Goal: Transaction & Acquisition: Download file/media

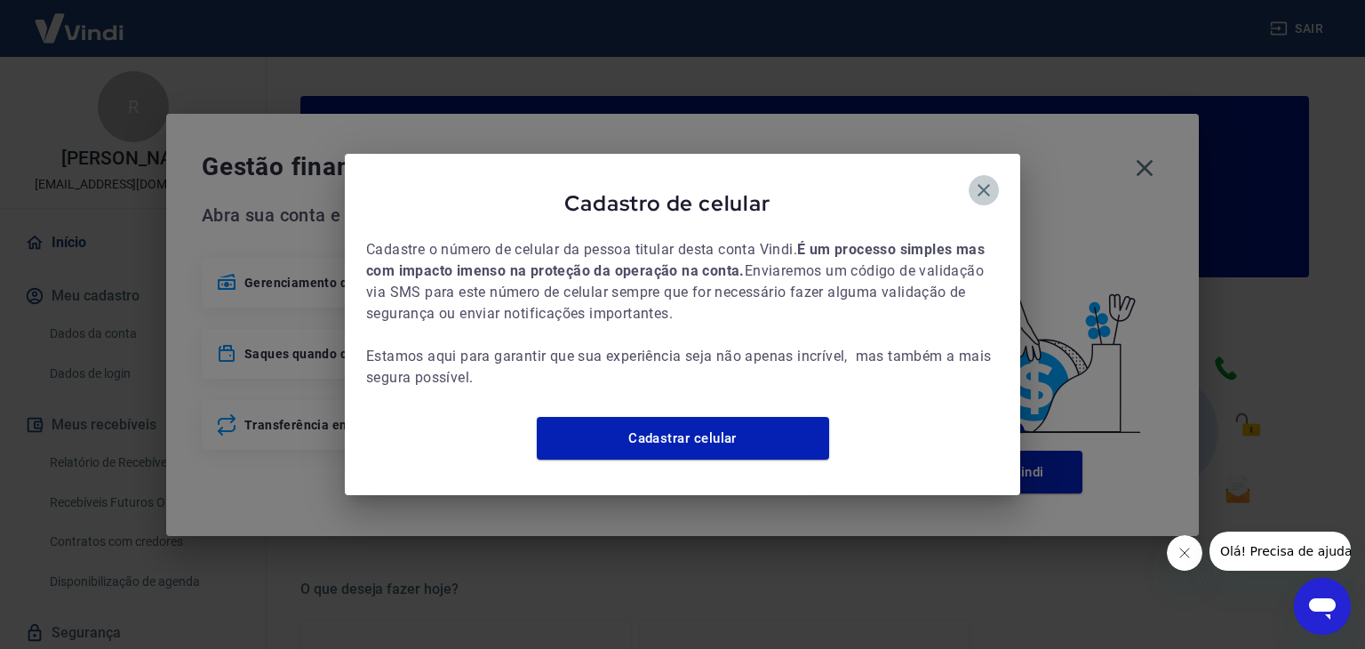
click at [988, 180] on icon "button" at bounding box center [983, 190] width 21 height 21
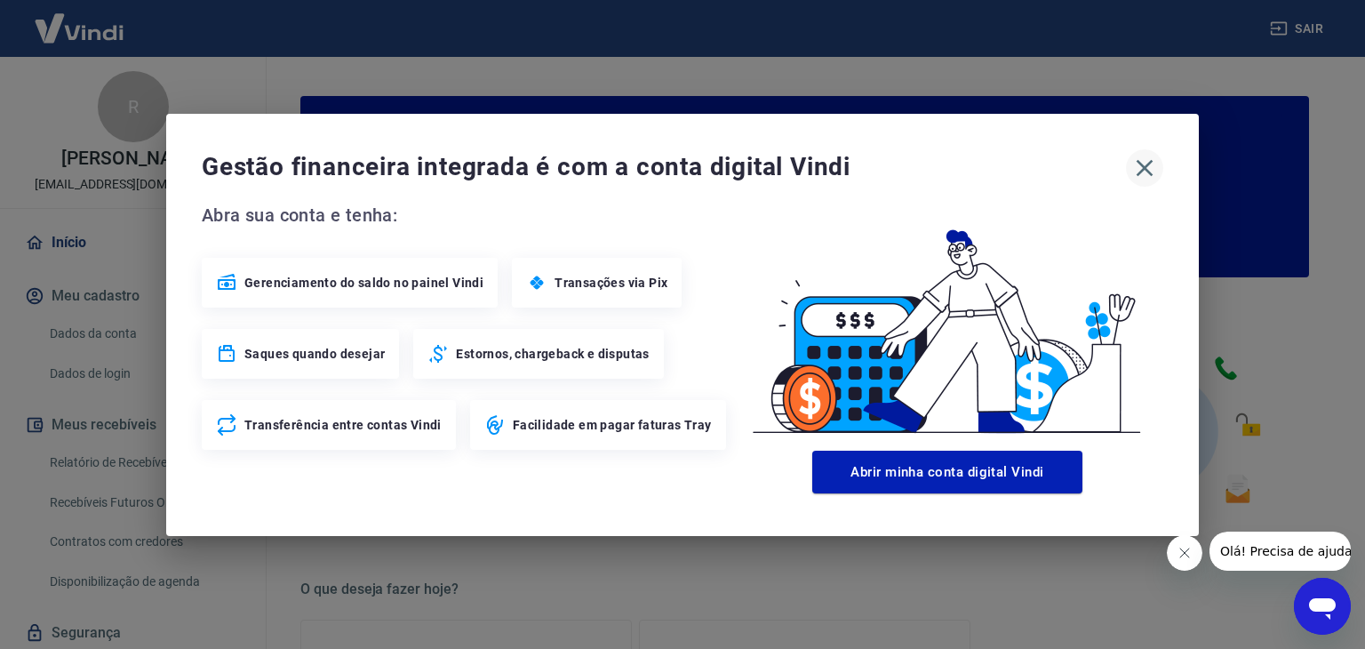
click at [1148, 164] on icon "button" at bounding box center [1145, 167] width 17 height 17
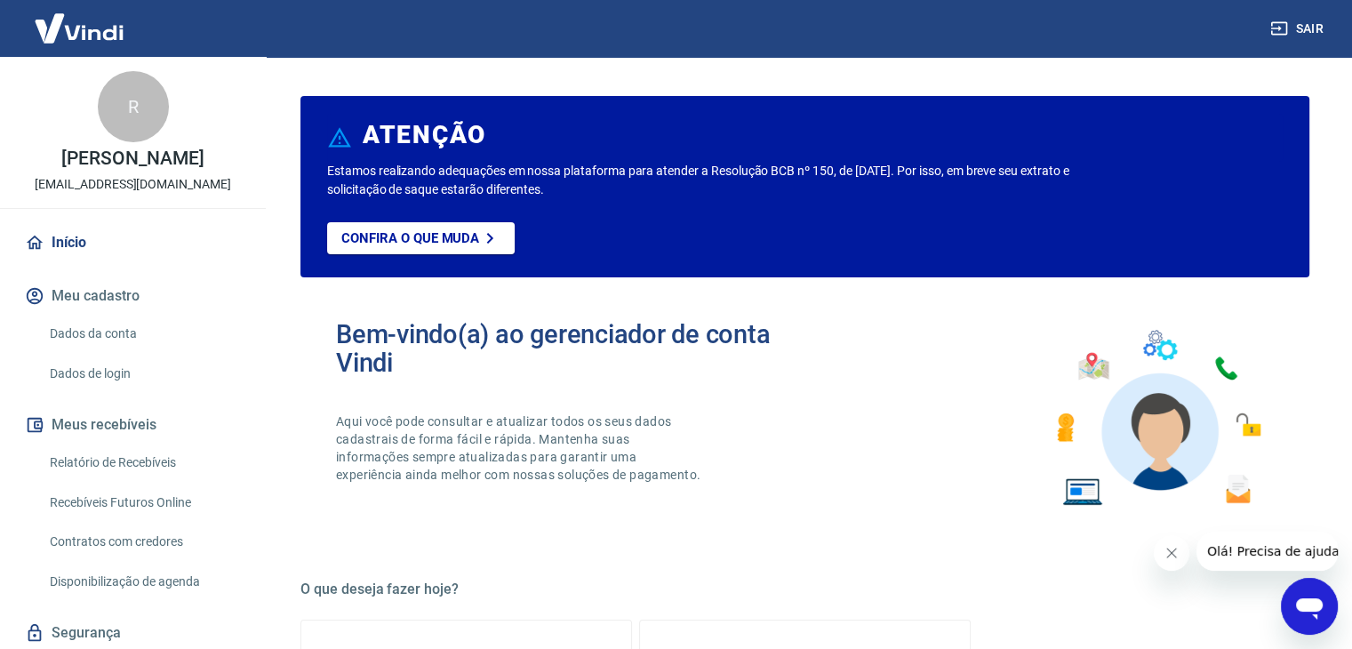
click at [121, 460] on link "Relatório de Recebíveis" at bounding box center [144, 462] width 202 height 36
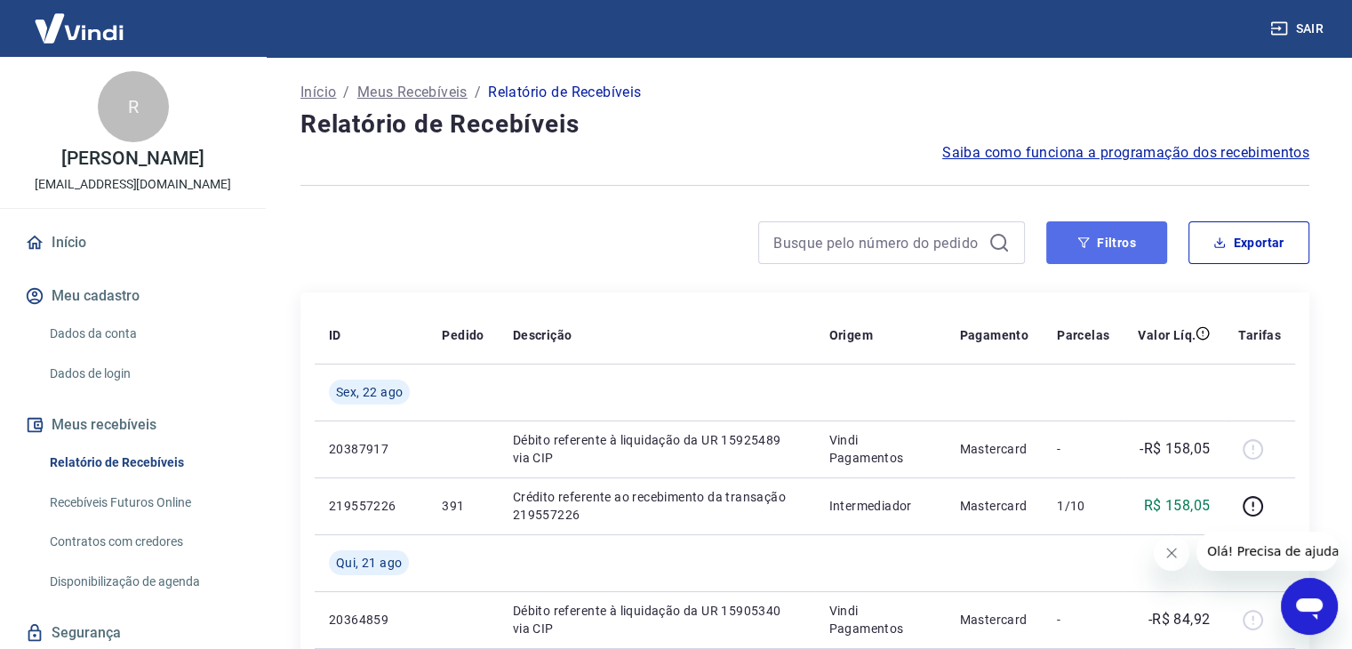
click at [1098, 251] on button "Filtros" at bounding box center [1106, 242] width 121 height 43
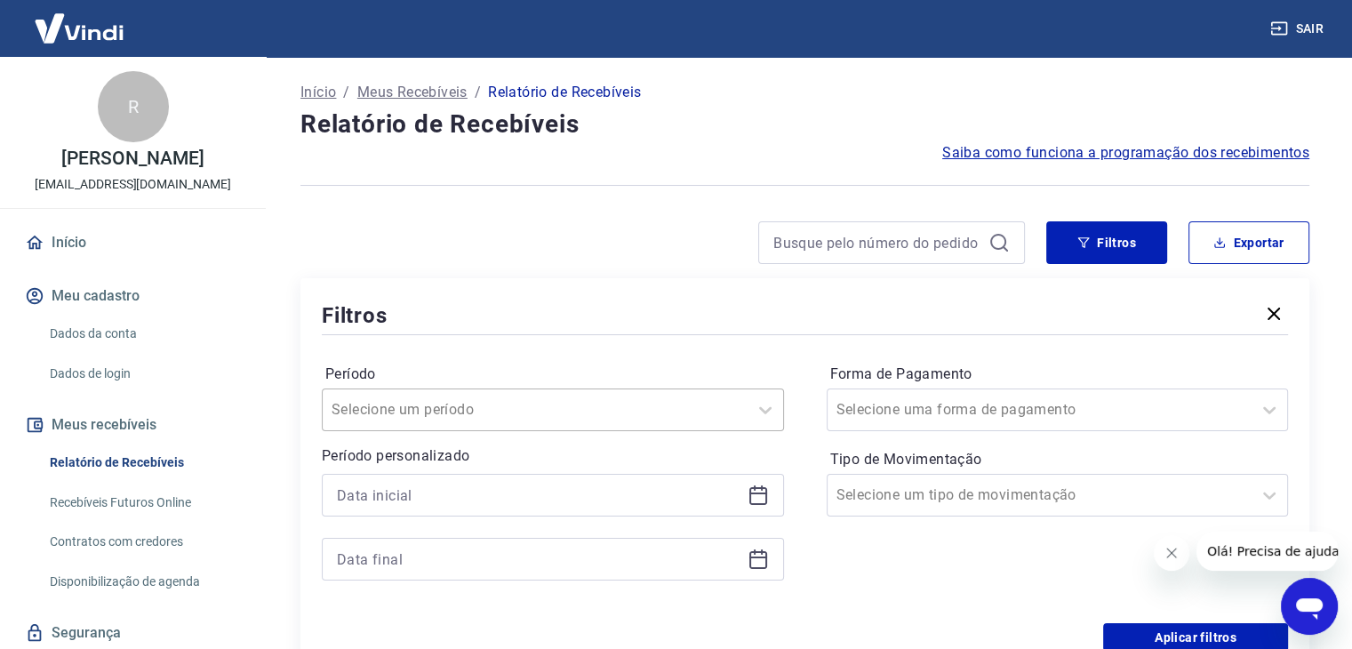
click at [668, 394] on div "Selecione um período" at bounding box center [553, 409] width 462 height 43
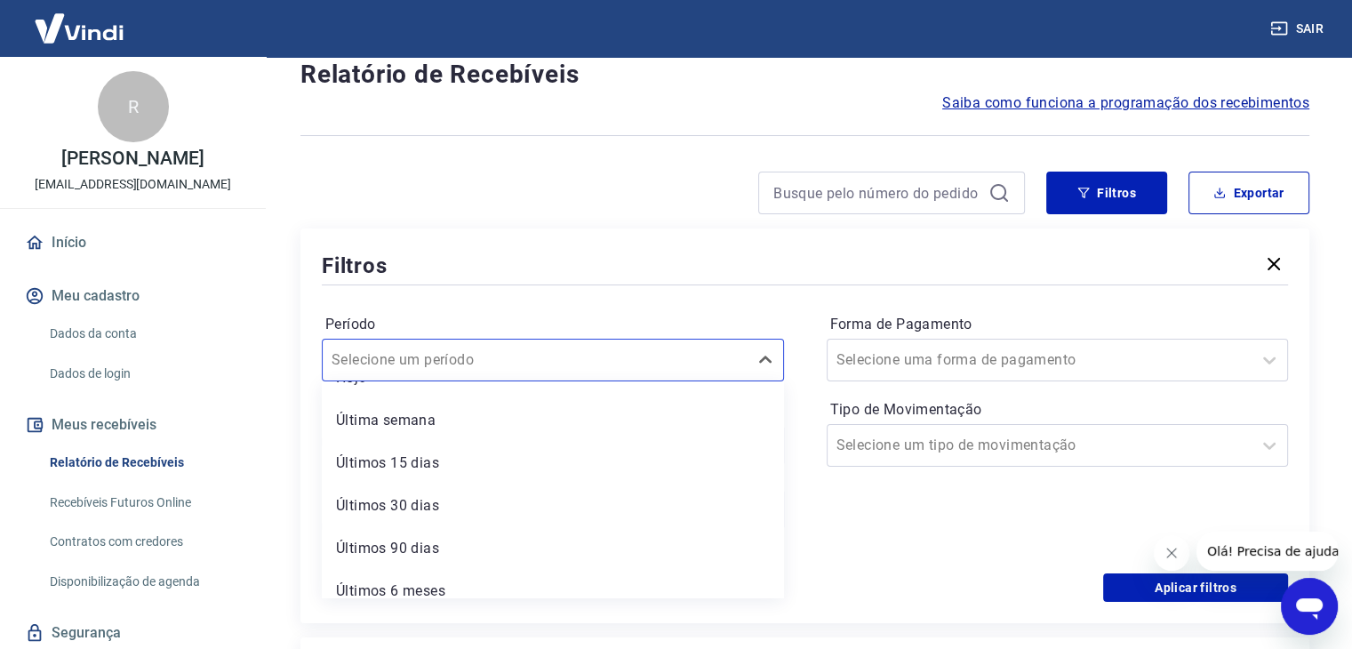
scroll to position [89, 0]
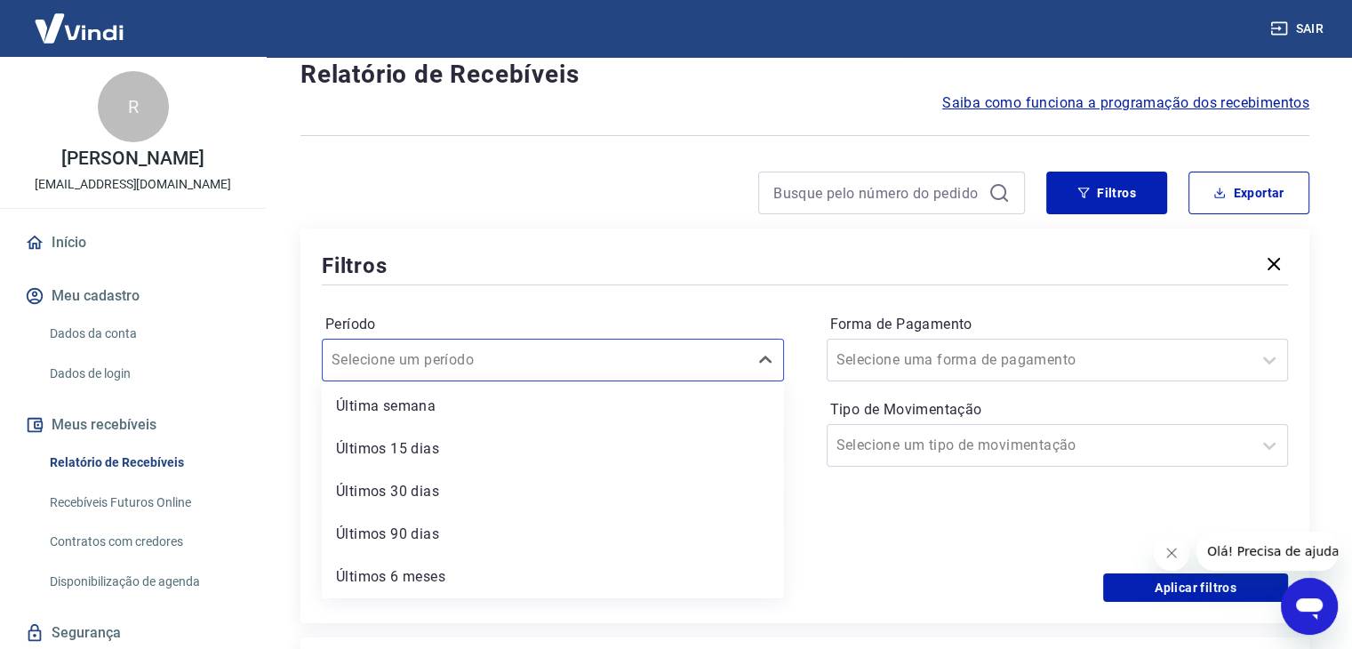
click at [823, 489] on div "Período option Hoje focused, 2 of 7. 7 results available. Use Up and Down to ch…" at bounding box center [805, 431] width 966 height 284
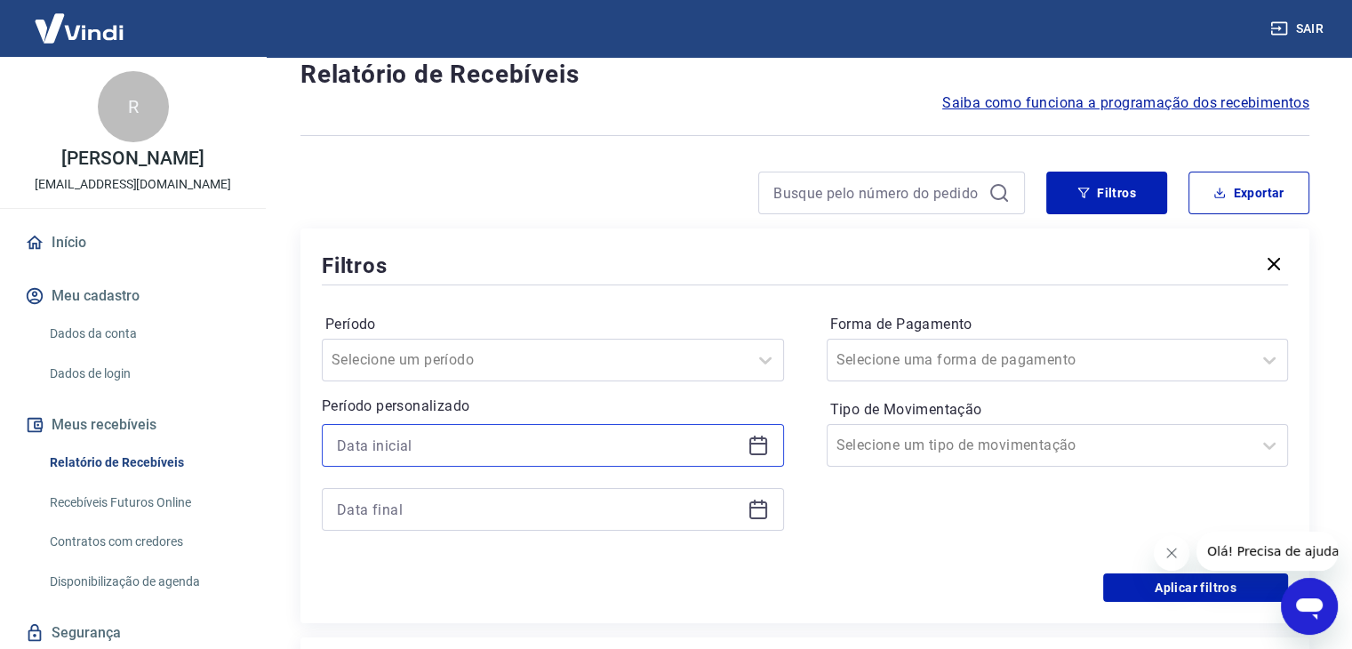
click at [625, 450] on input at bounding box center [538, 445] width 403 height 27
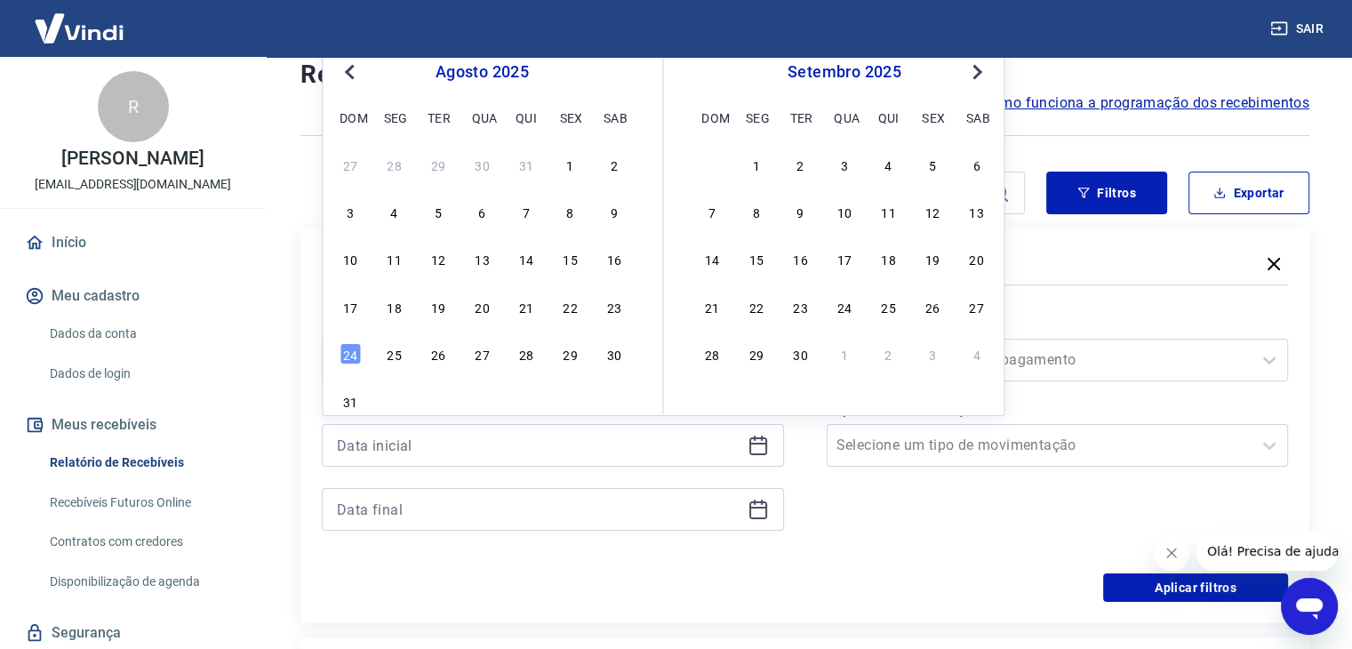
click at [345, 72] on button "Previous Month" at bounding box center [349, 71] width 21 height 21
click at [434, 164] on div "1" at bounding box center [437, 164] width 21 height 21
type input "[DATE]"
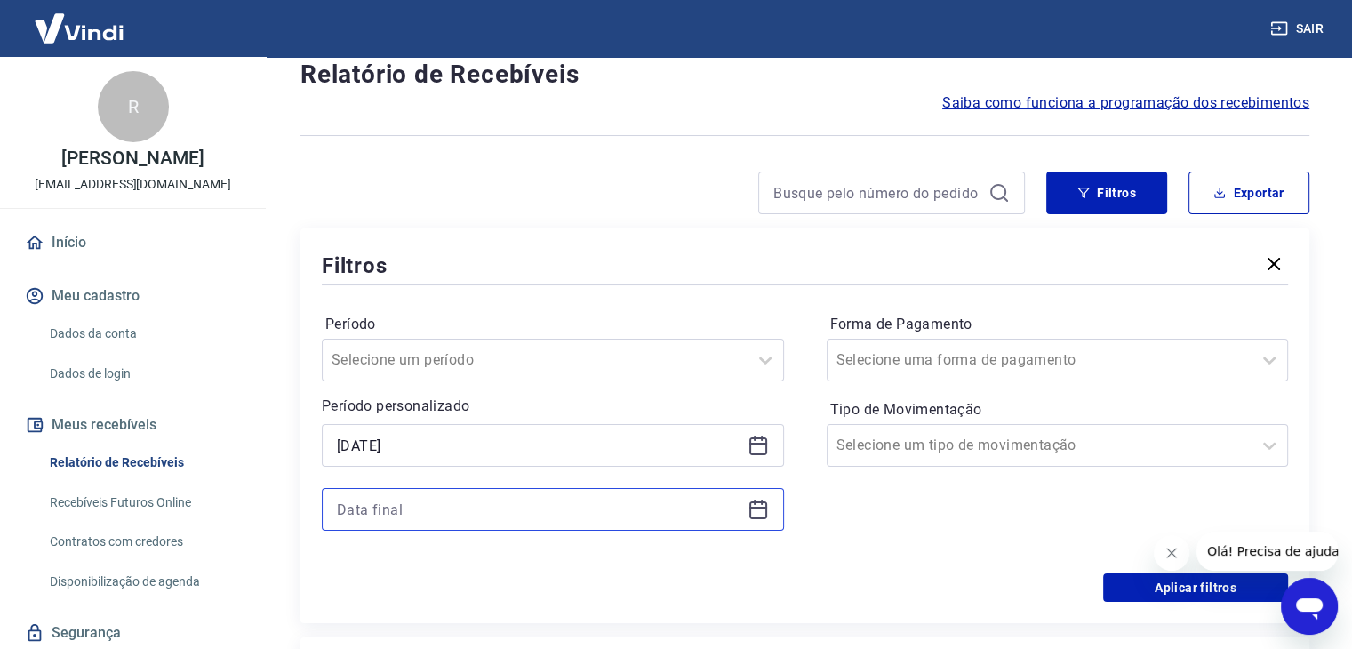
click at [496, 510] on input at bounding box center [538, 509] width 403 height 27
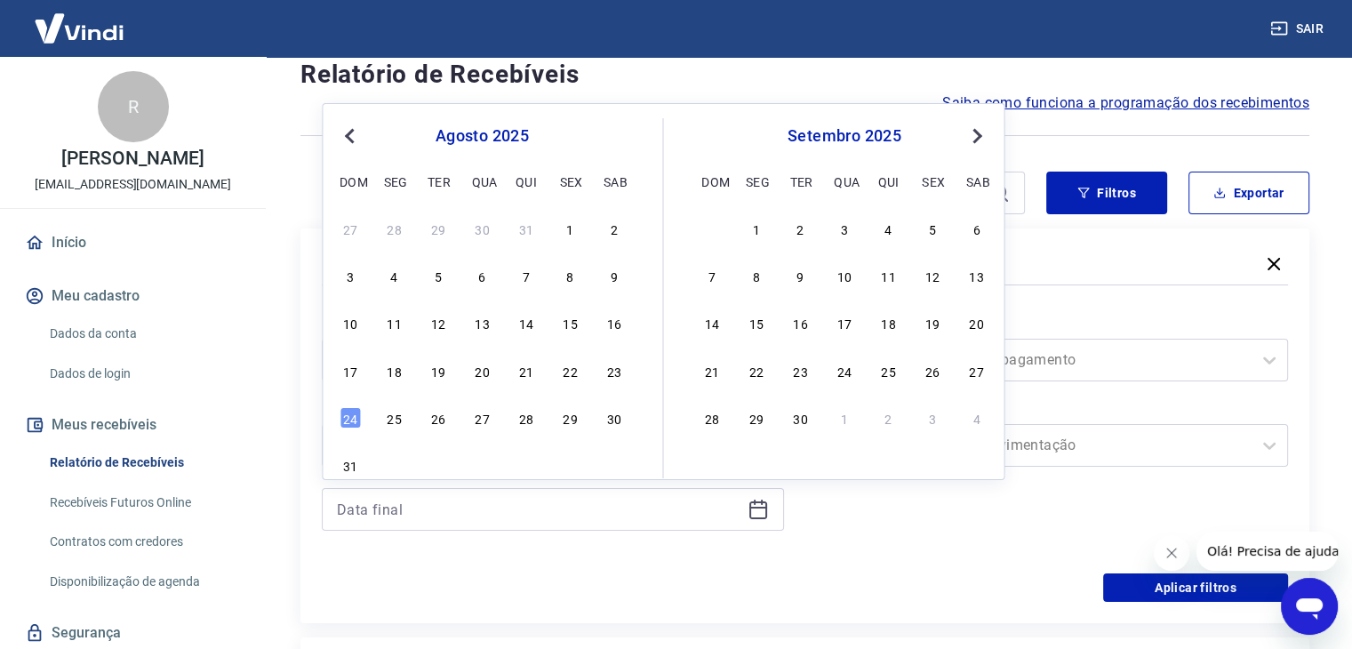
click at [351, 129] on span "Previous Month" at bounding box center [351, 135] width 0 height 20
click at [528, 417] on div "31" at bounding box center [525, 417] width 21 height 21
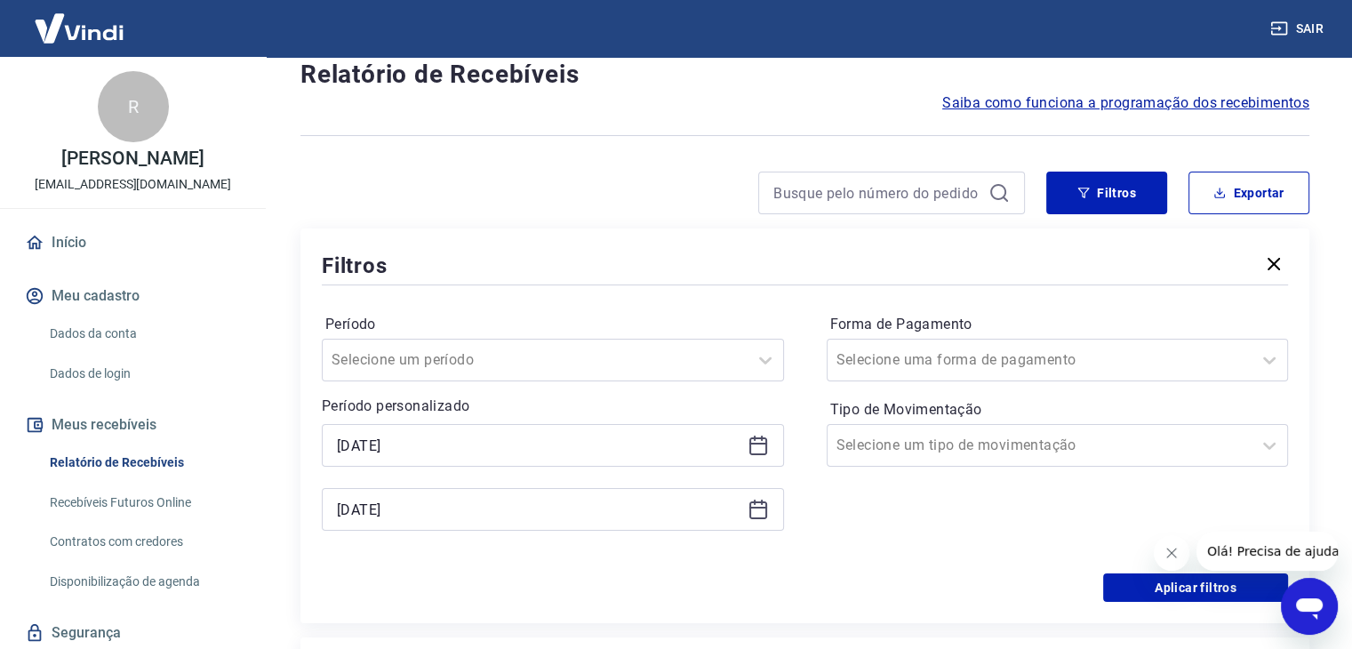
type input "[DATE]"
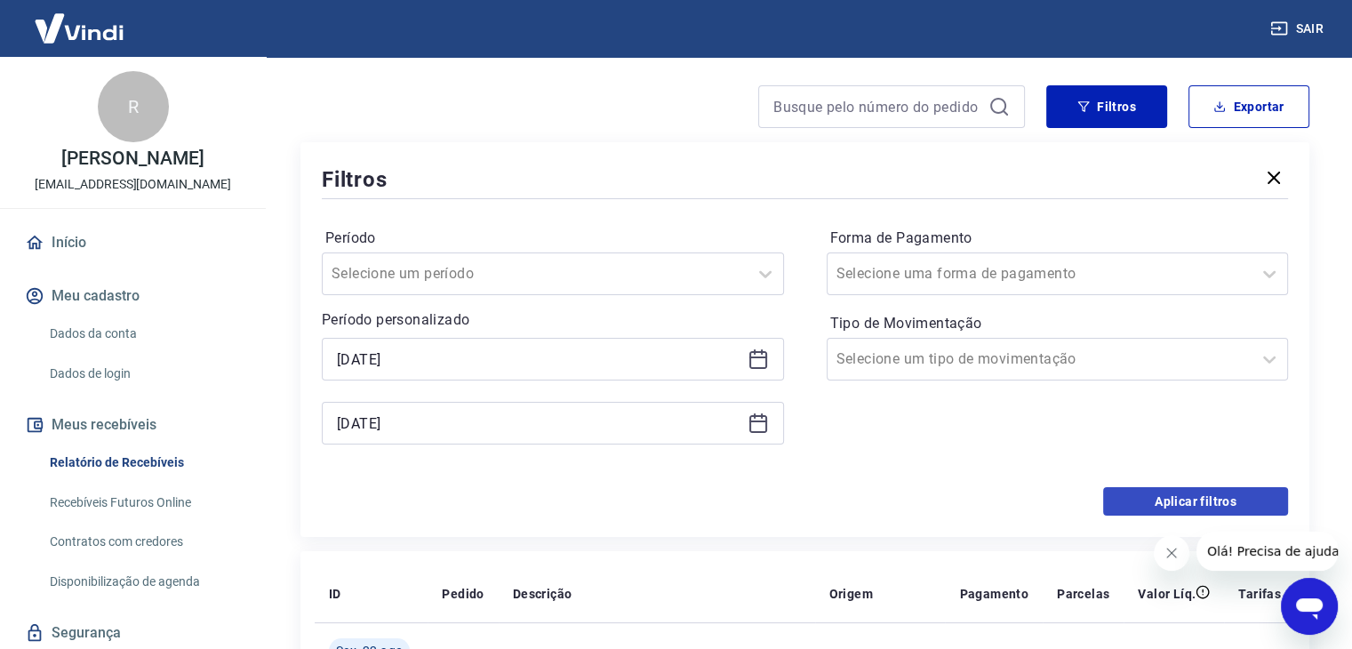
scroll to position [227, 0]
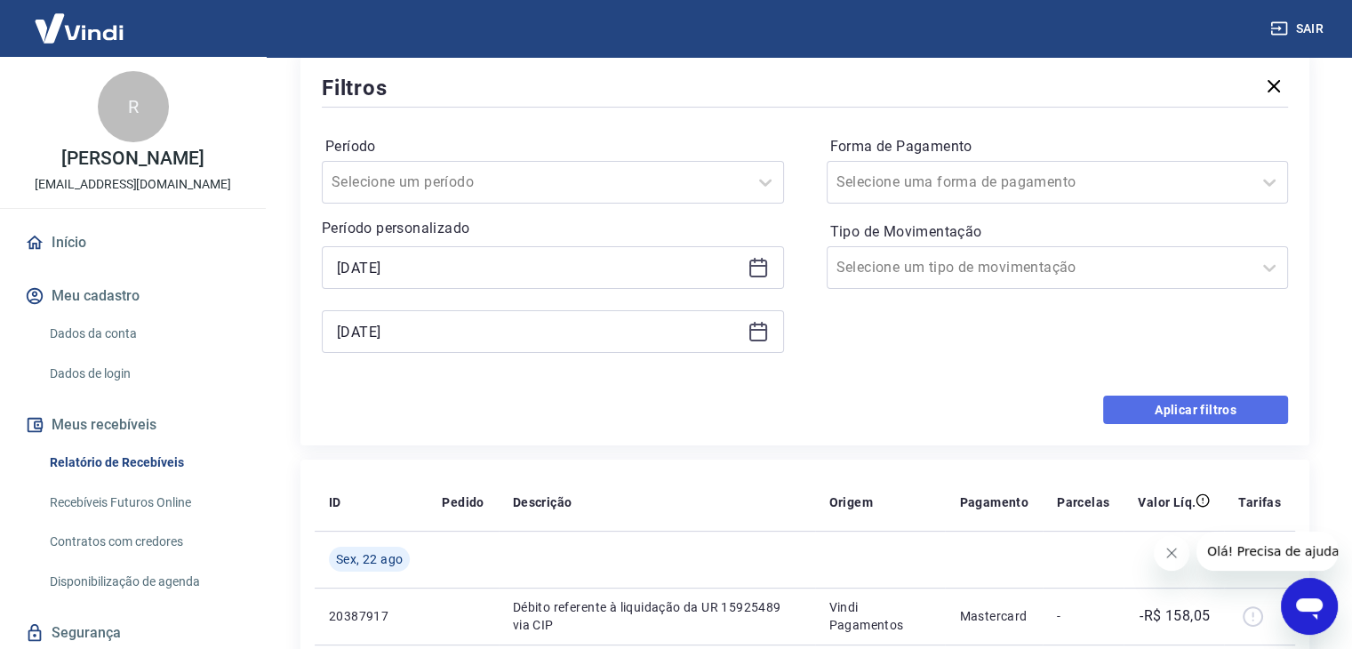
click at [1166, 413] on button "Aplicar filtros" at bounding box center [1195, 409] width 185 height 28
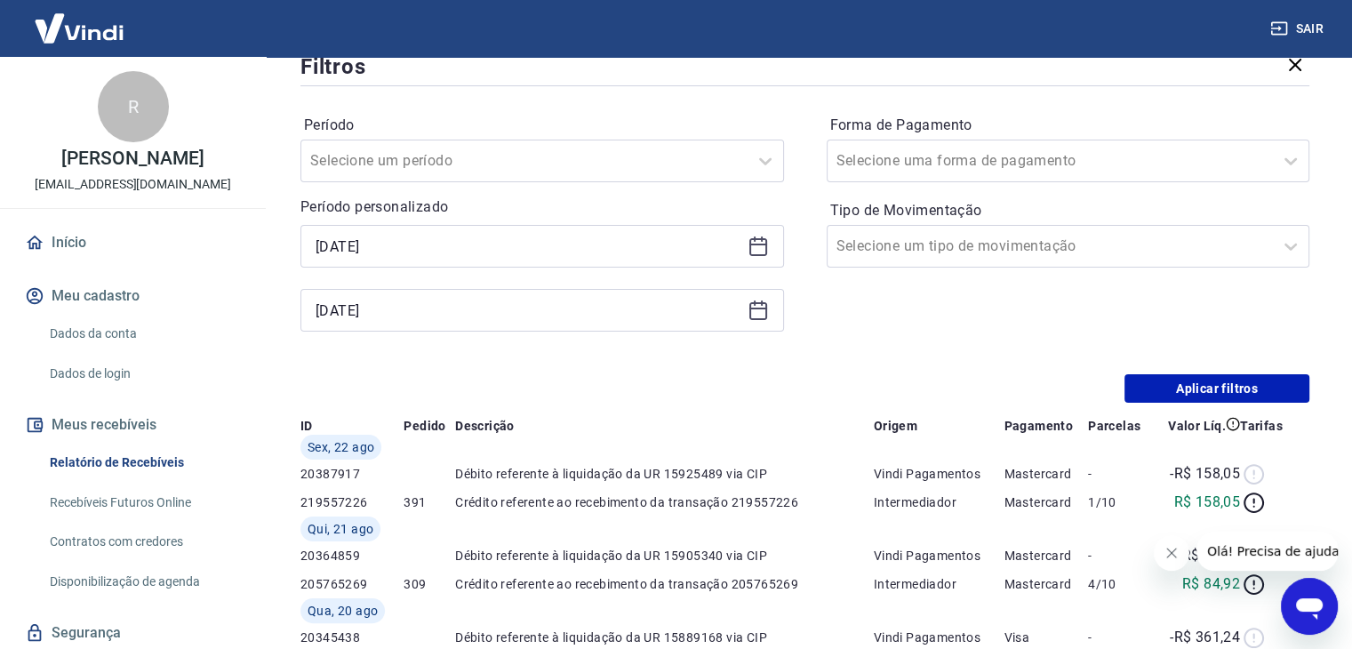
click at [1166, 555] on iframe at bounding box center [1171, 553] width 36 height 36
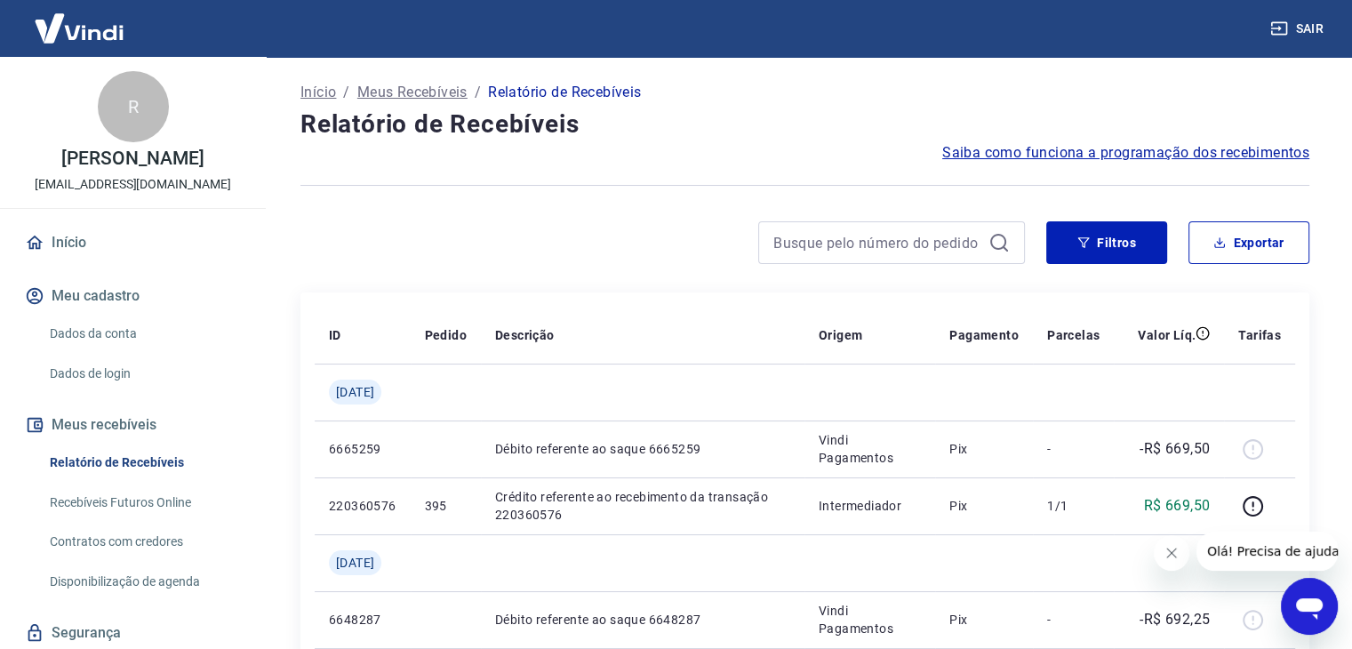
click at [1171, 551] on icon "Fechar mensagem da empresa" at bounding box center [1171, 552] width 9 height 9
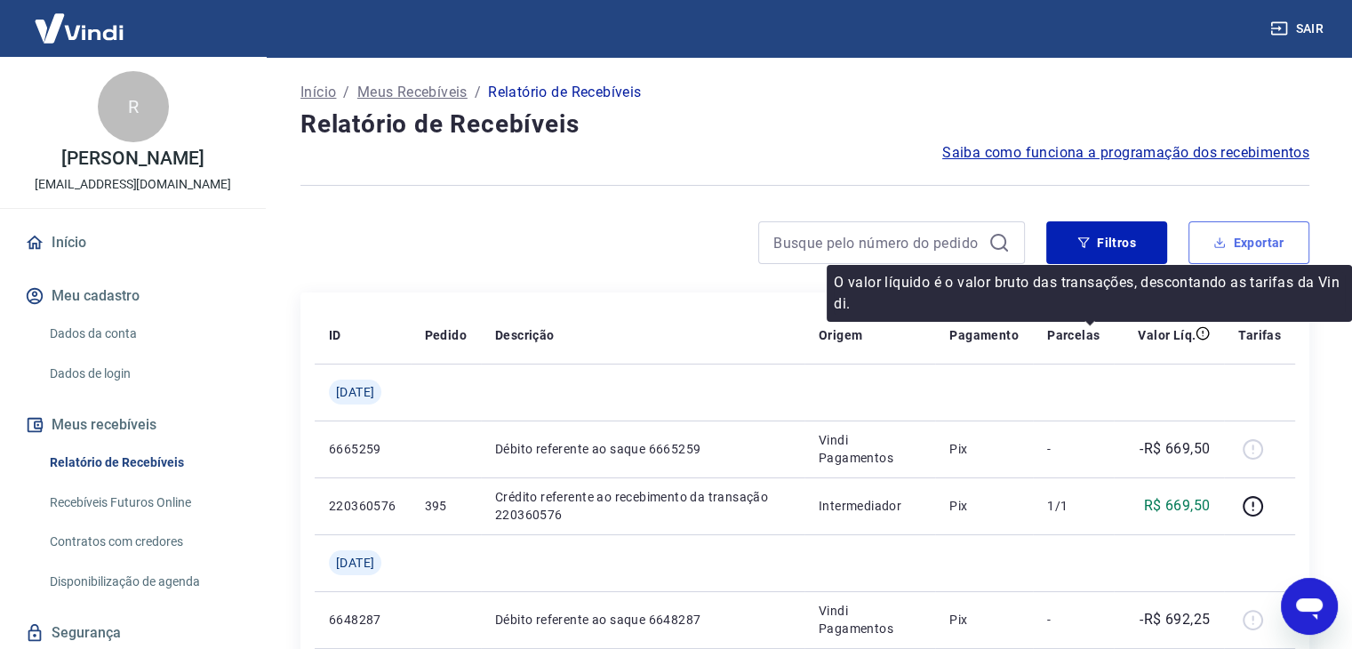
click at [1238, 228] on button "Exportar" at bounding box center [1248, 242] width 121 height 43
type input "[DATE]"
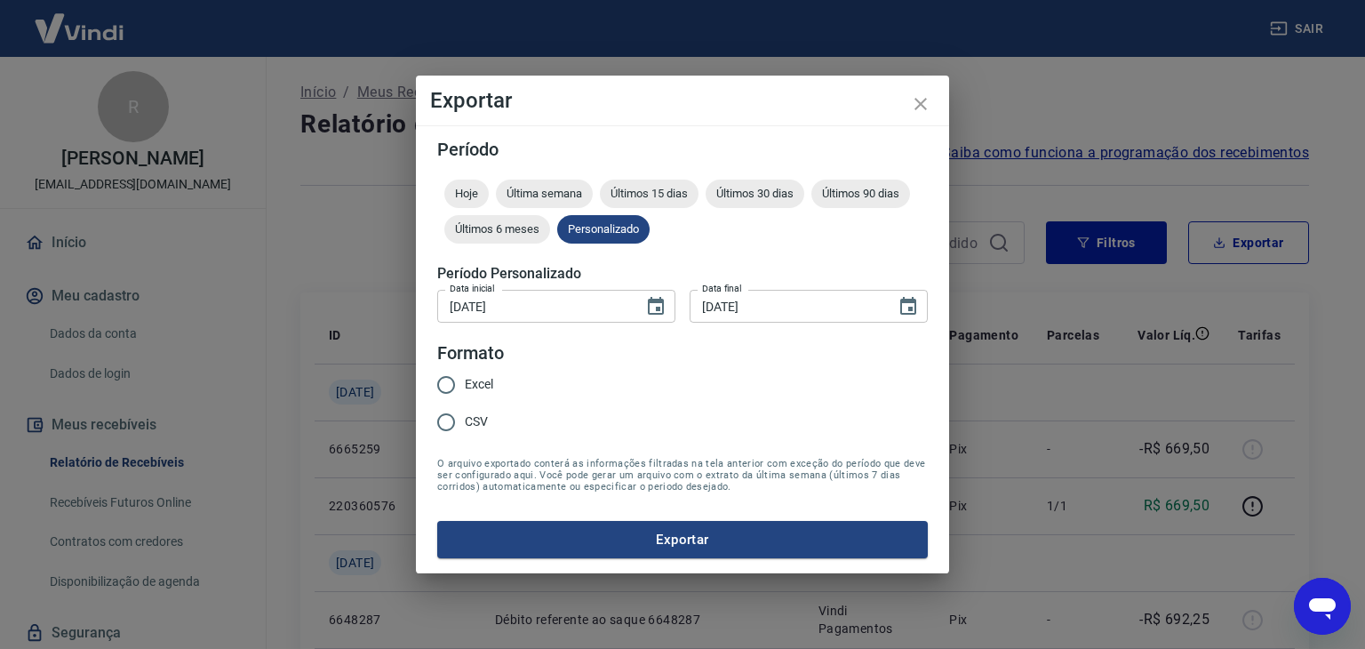
click at [479, 381] on span "Excel" at bounding box center [479, 384] width 28 height 19
click at [465, 381] on input "Excel" at bounding box center [445, 384] width 37 height 37
radio input "true"
click at [662, 537] on button "Exportar" at bounding box center [682, 539] width 491 height 37
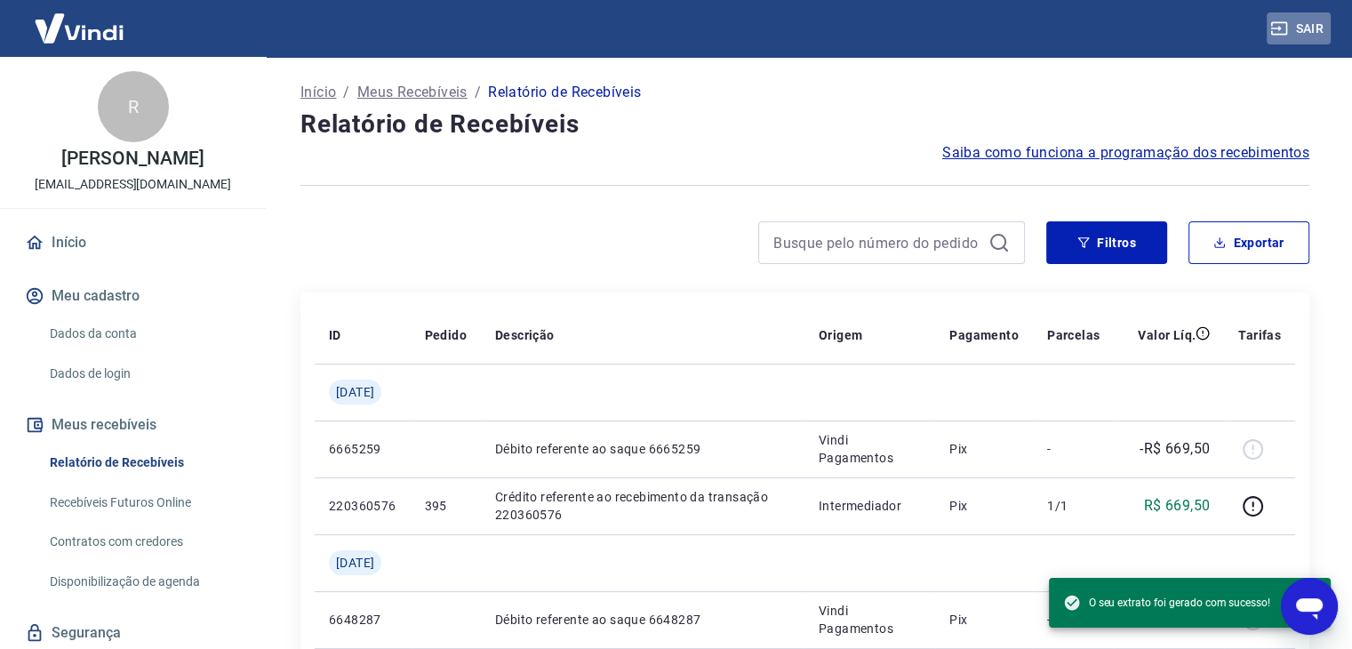
click at [1272, 26] on icon "button" at bounding box center [1279, 29] width 18 height 18
